Goal: Check status: Check status

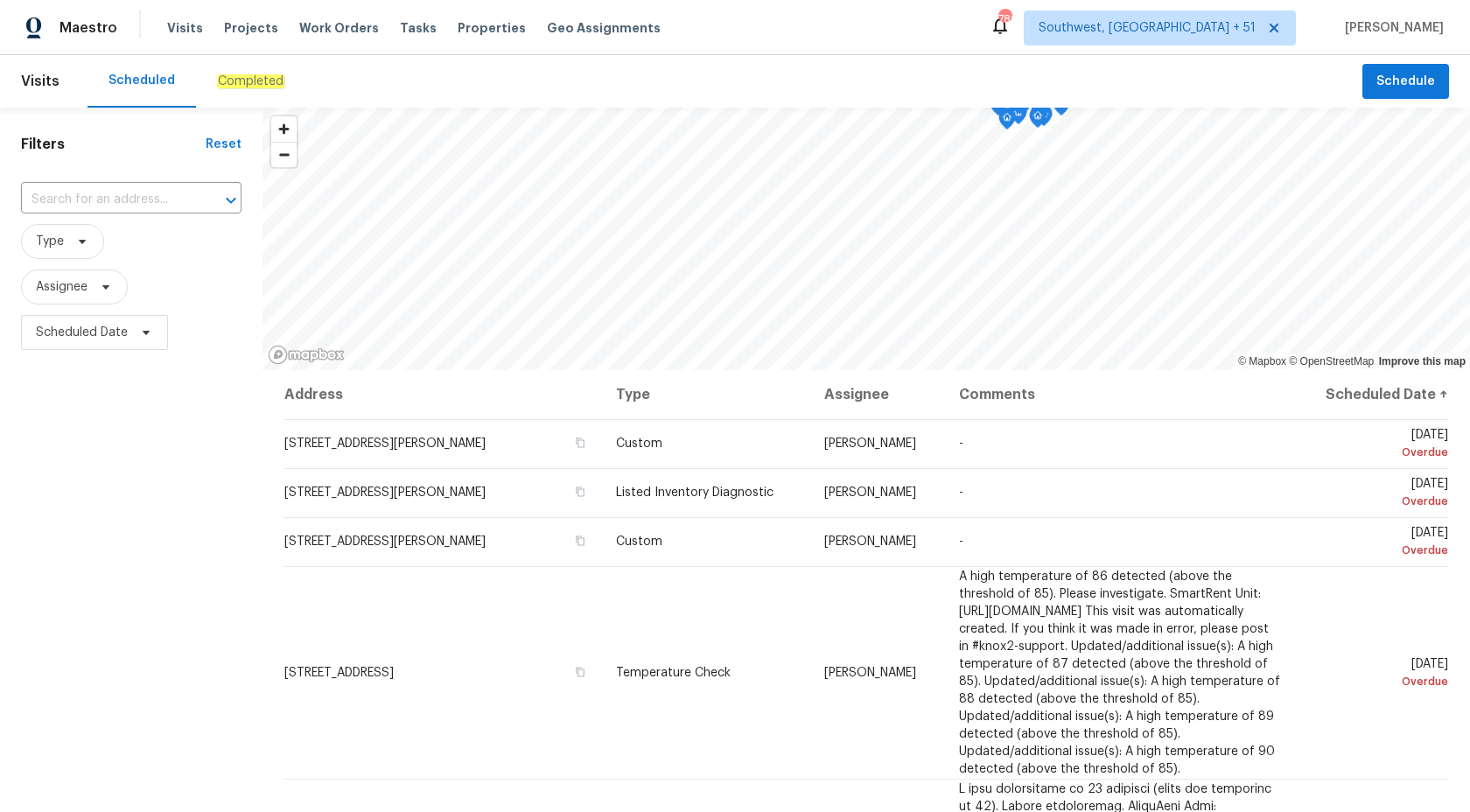
click at [81, 624] on div "Filters Reset ​ Type Assignee Scheduled Date" at bounding box center [131, 563] width 263 height 912
click at [244, 105] on div "Completed" at bounding box center [251, 81] width 110 height 53
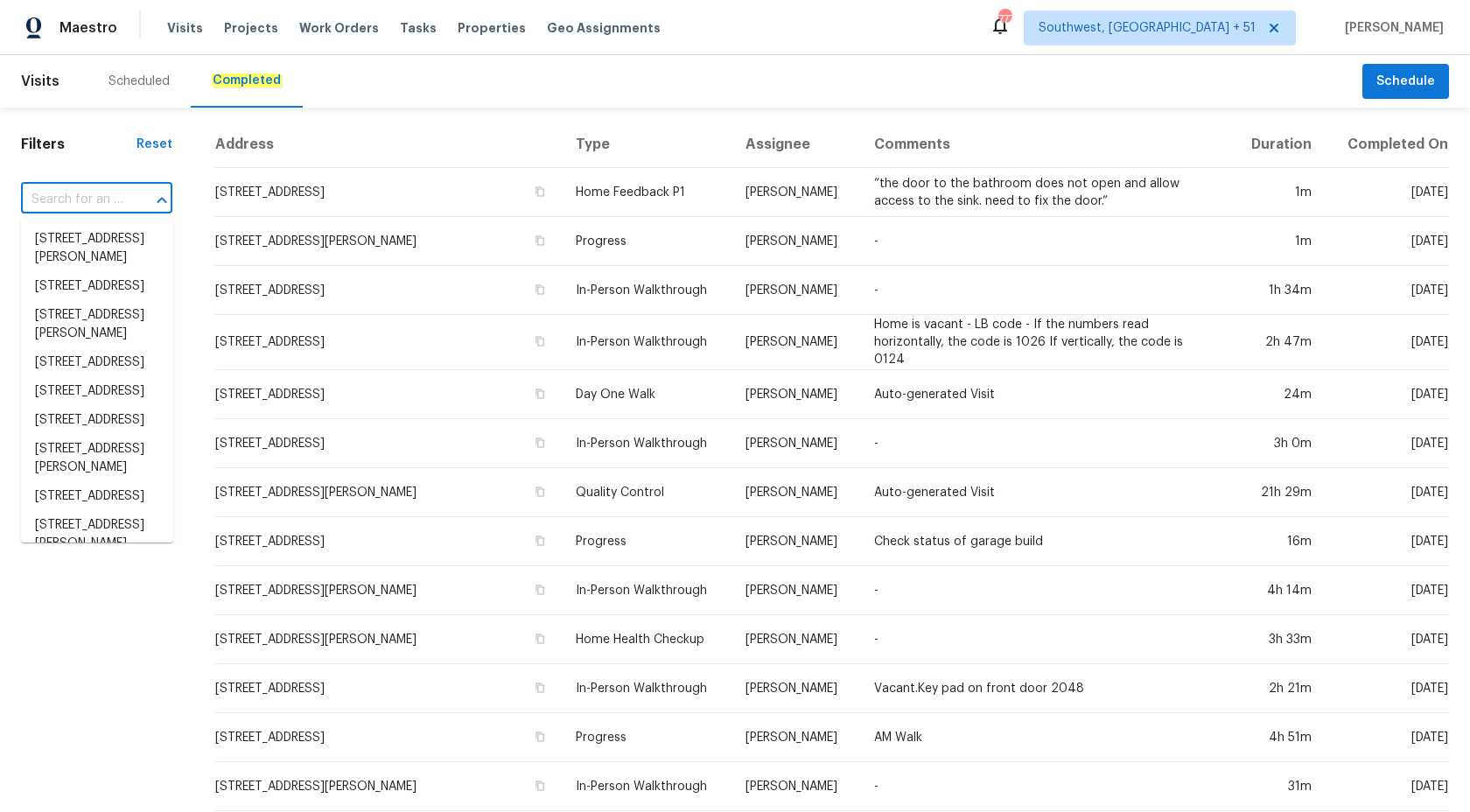
click at [95, 205] on input "text" at bounding box center [72, 200] width 102 height 27
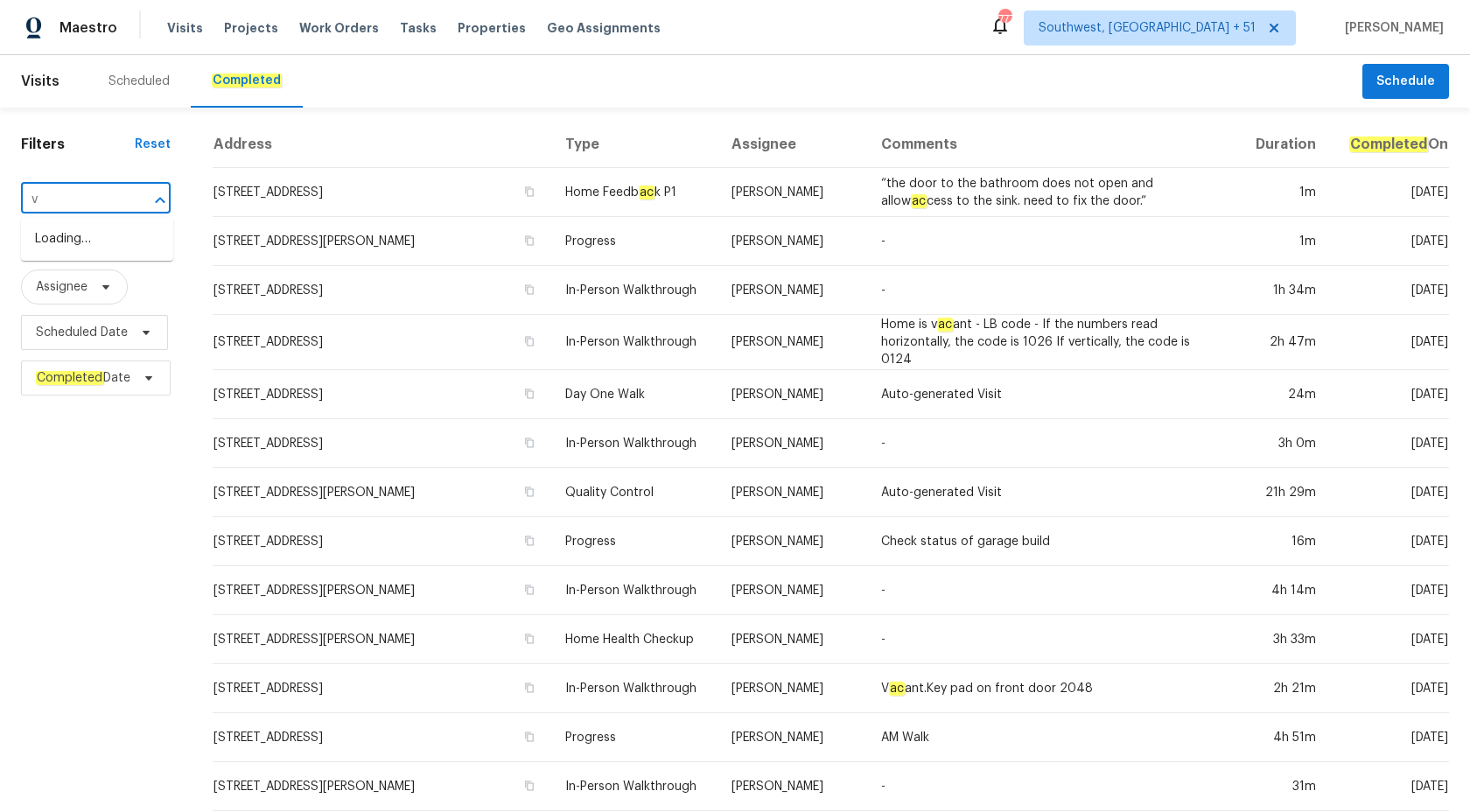
paste input "[STREET_ADDRESS]"
type input "[STREET_ADDRESS]"
click at [110, 232] on li "[STREET_ADDRESS]" at bounding box center [97, 239] width 152 height 29
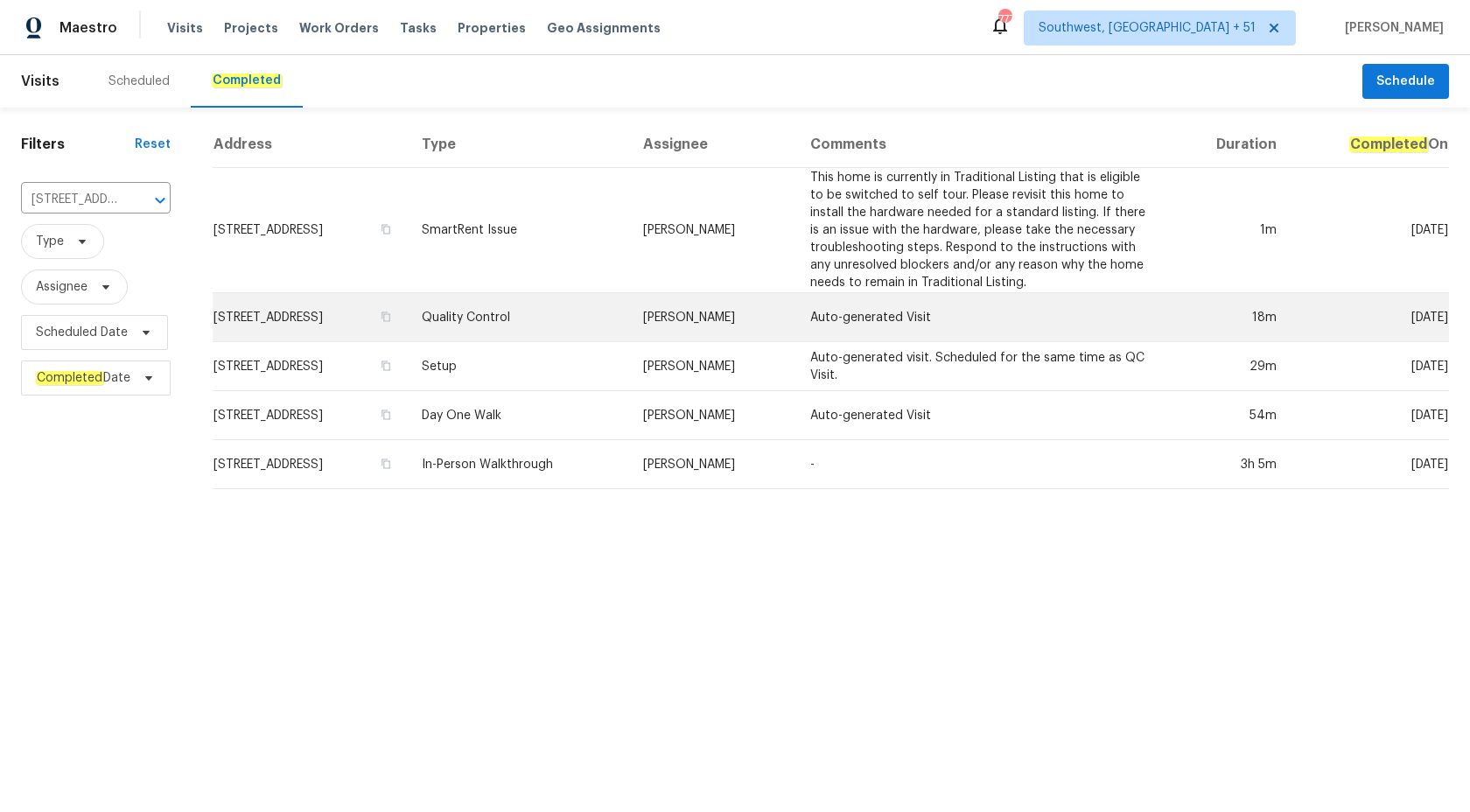
click at [630, 294] on td "Quality Control" at bounding box center [519, 318] width 223 height 49
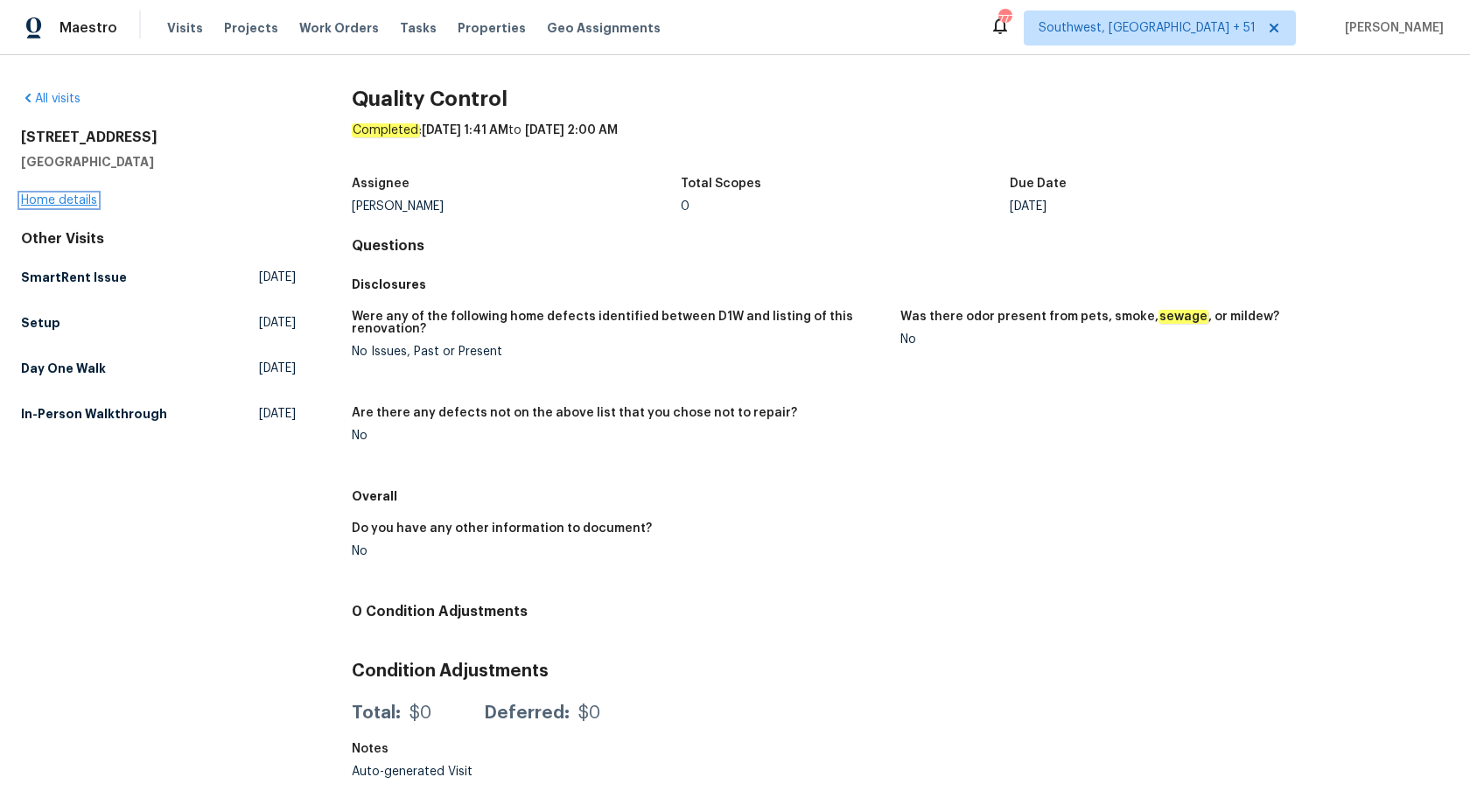
click at [76, 202] on link "Home details" at bounding box center [59, 201] width 76 height 12
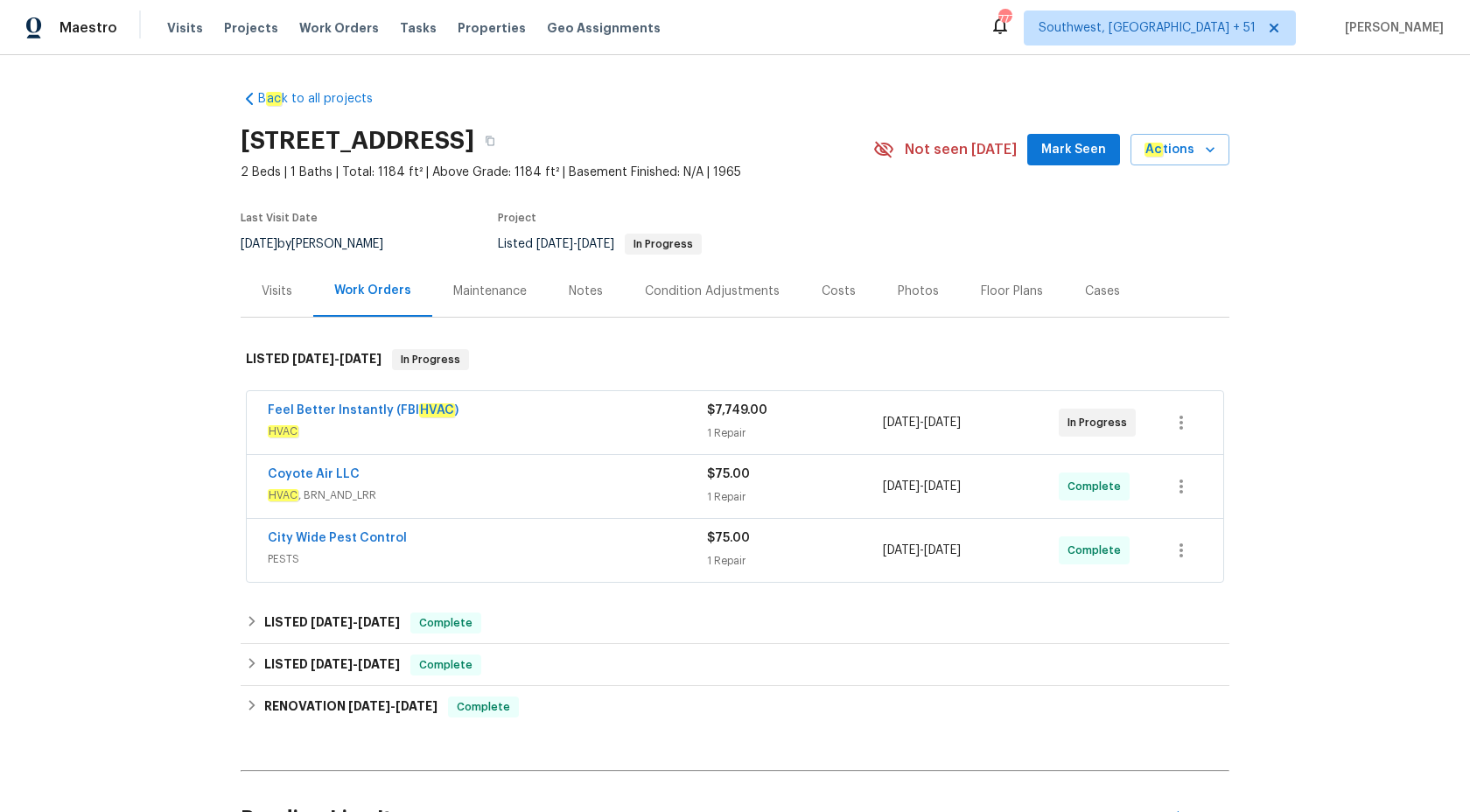
click at [801, 536] on div "$75.00" at bounding box center [795, 538] width 176 height 18
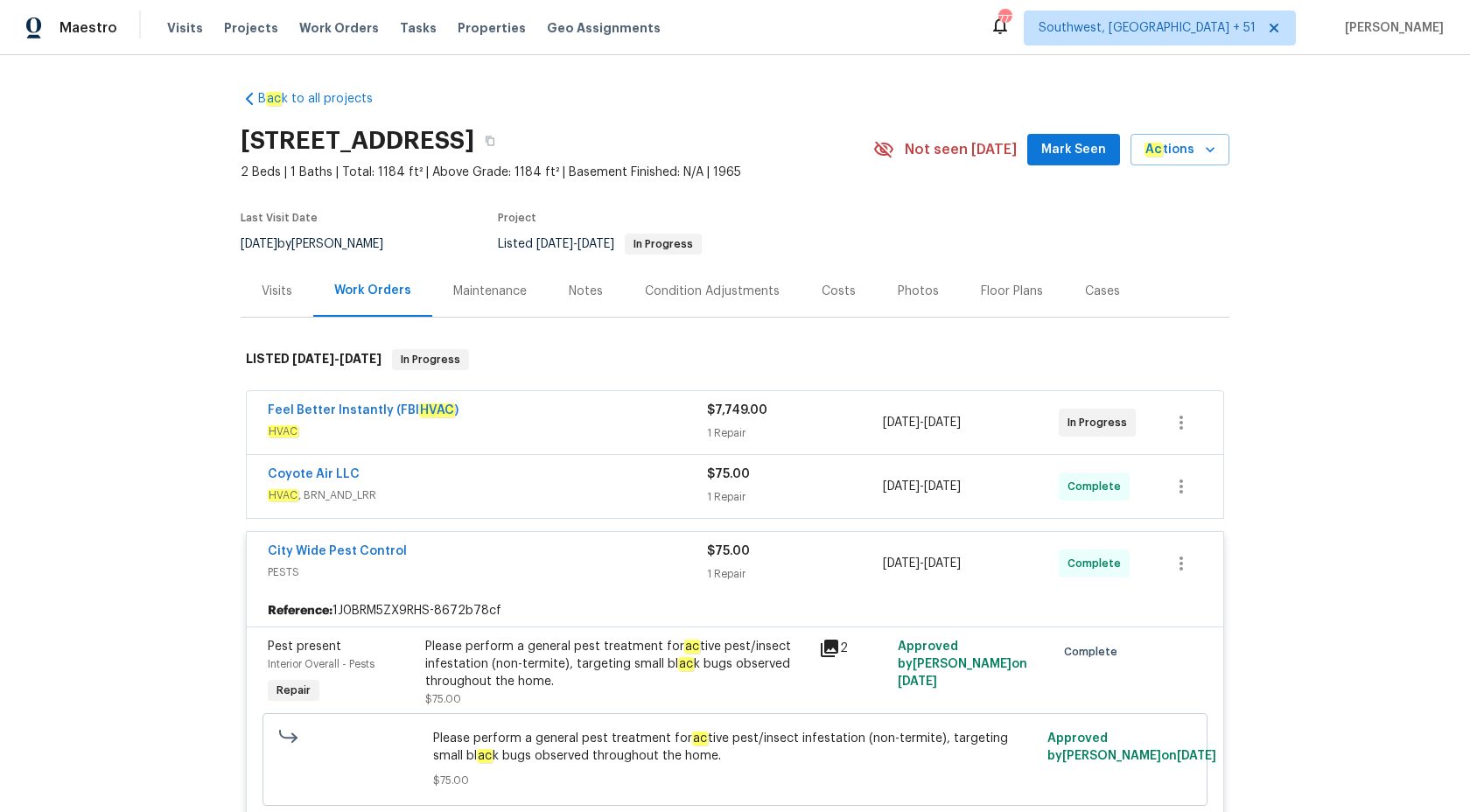
click at [738, 495] on div "1 Repair" at bounding box center [795, 497] width 176 height 18
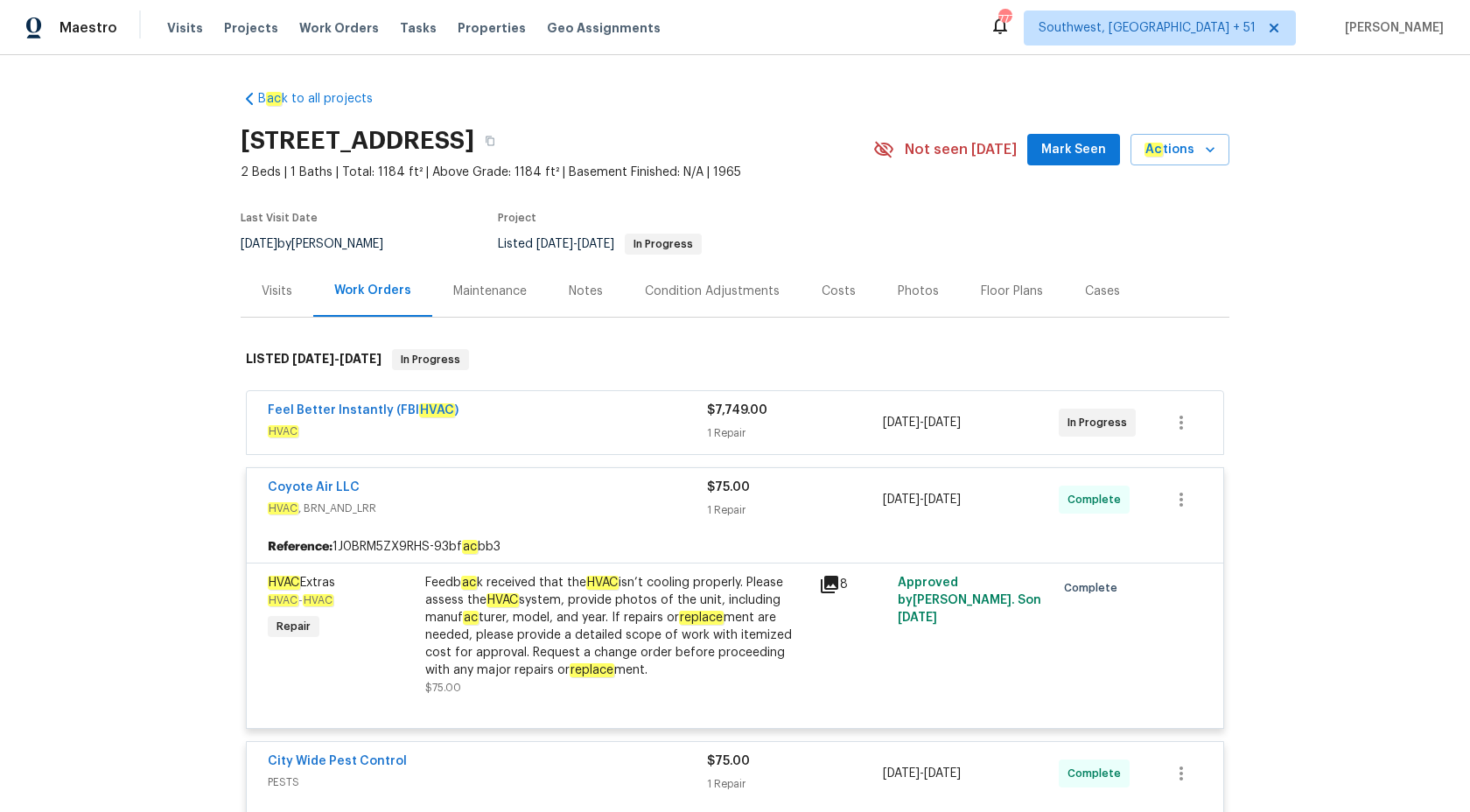
click at [734, 428] on div "1 Repair" at bounding box center [795, 434] width 176 height 18
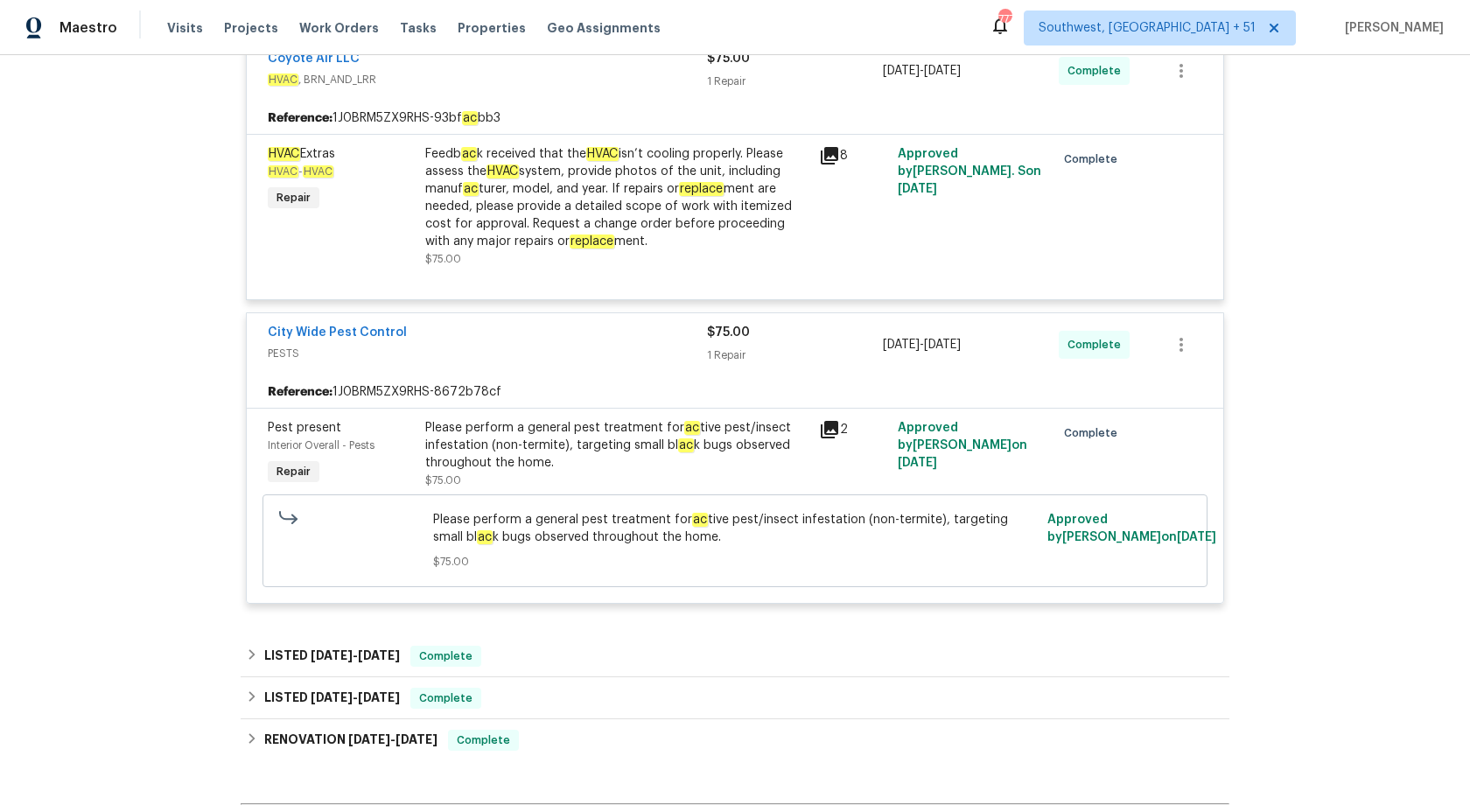
scroll to position [1035, 0]
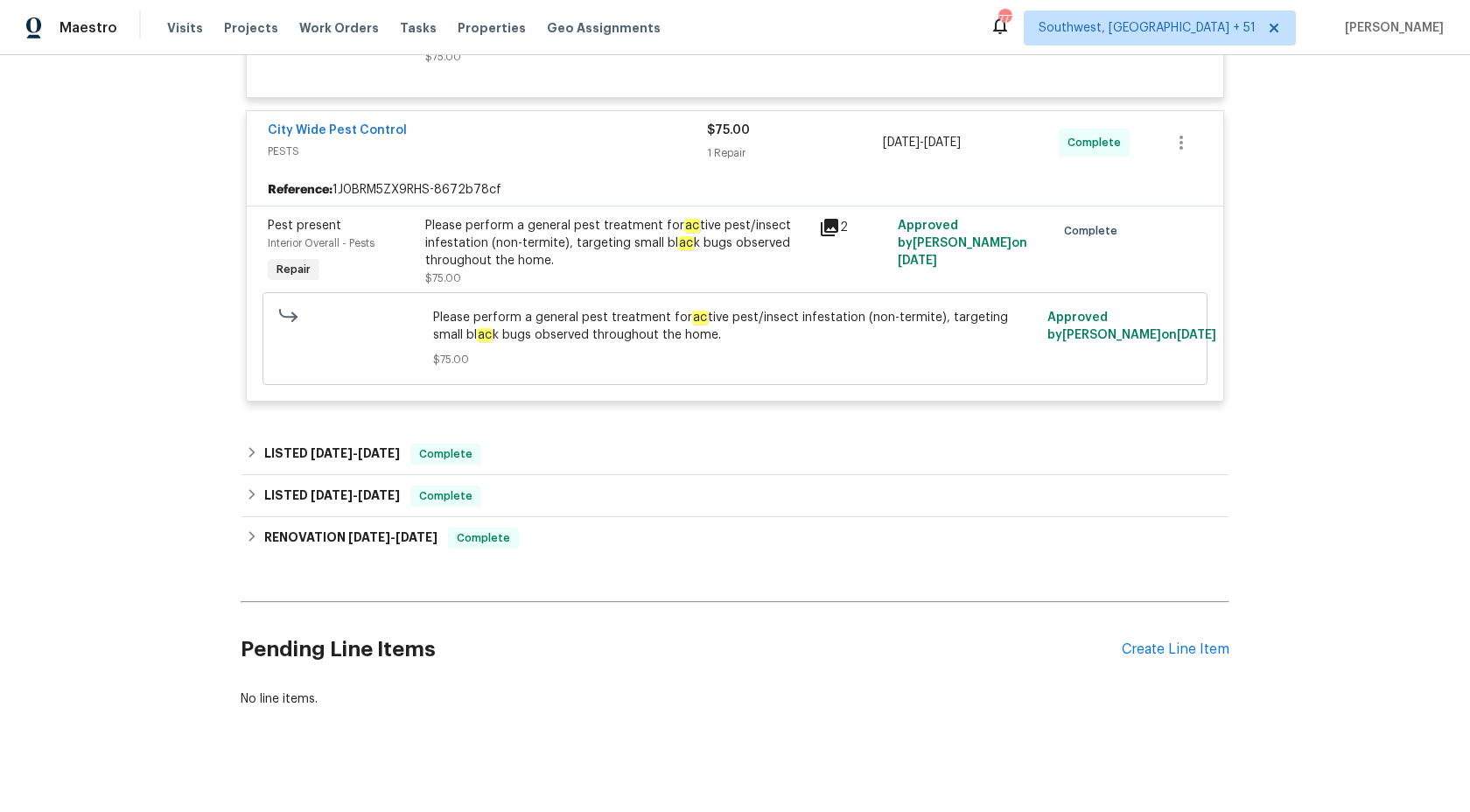
click at [95, 138] on div "B ac k to all projects [STREET_ADDRESS] 2 Beds | 1 Baths | Total: 1184 ft² | Ab…" at bounding box center [735, 434] width 1470 height 757
click at [99, 18] on div "Maestro" at bounding box center [59, 28] width 117 height 35
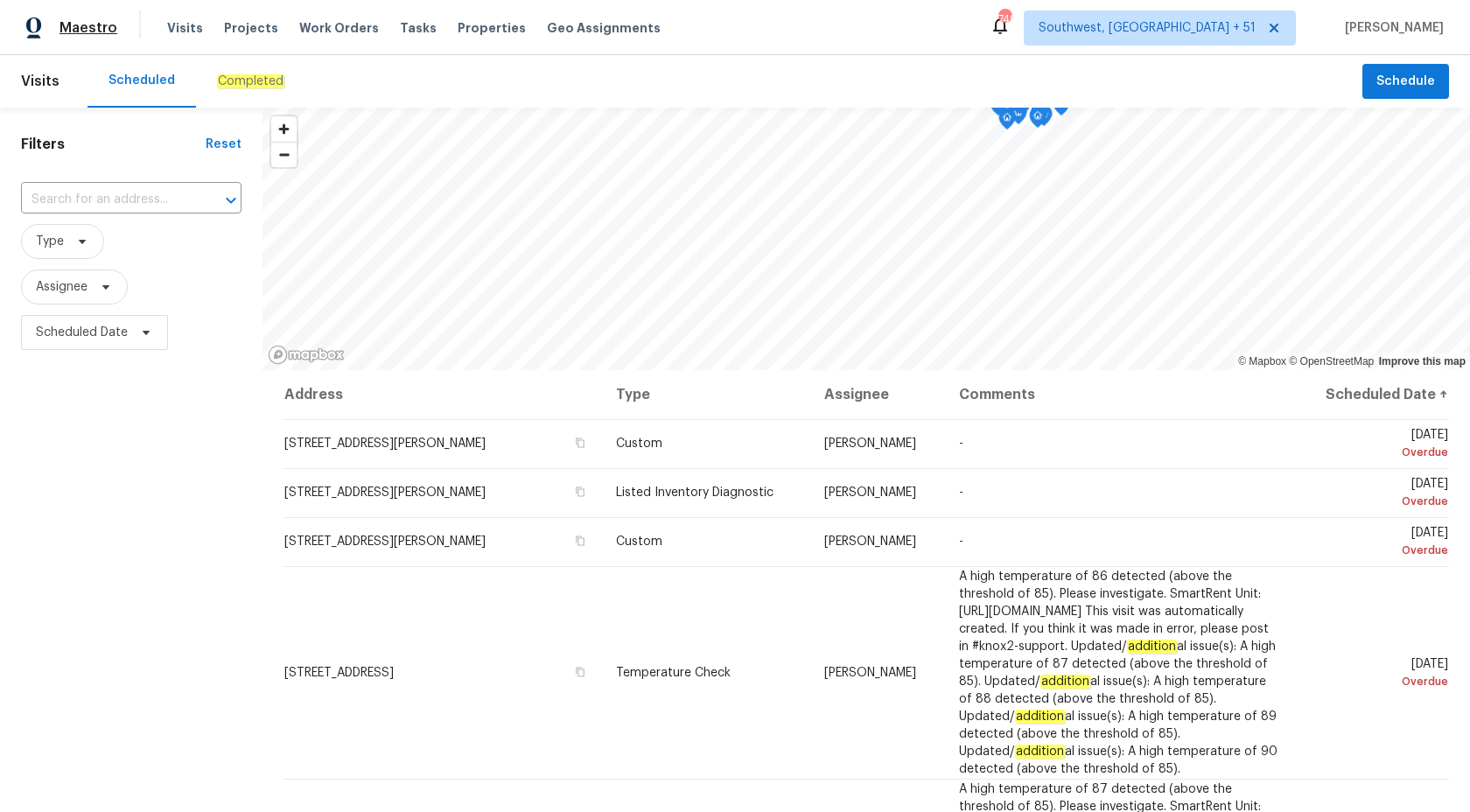
click at [85, 28] on span "Maestro" at bounding box center [88, 28] width 58 height 18
